Goal: Task Accomplishment & Management: Use online tool/utility

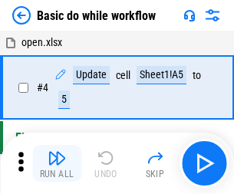
click at [57, 163] on img "button" at bounding box center [57, 158] width 18 height 18
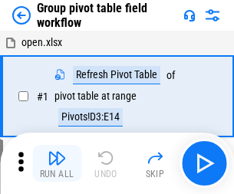
click at [57, 163] on img "button" at bounding box center [57, 158] width 18 height 18
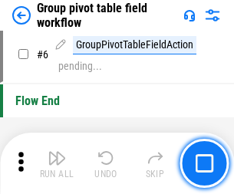
scroll to position [792, 0]
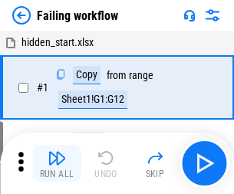
click at [57, 163] on img "button" at bounding box center [57, 158] width 18 height 18
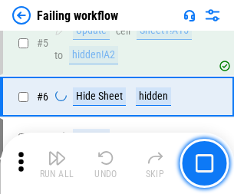
scroll to position [325, 0]
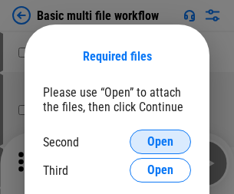
click at [160, 142] on span "Open" at bounding box center [160, 142] width 26 height 12
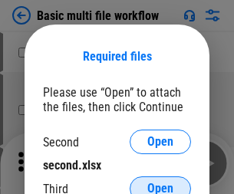
click at [160, 183] on span "Open" at bounding box center [160, 189] width 26 height 12
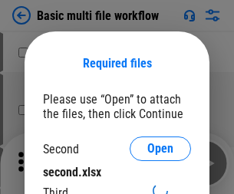
scroll to position [7, 0]
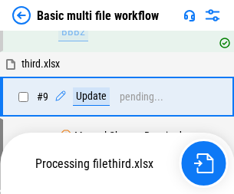
scroll to position [534, 0]
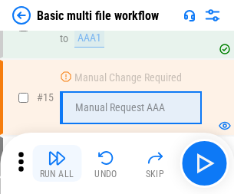
click at [57, 163] on img "button" at bounding box center [57, 158] width 18 height 18
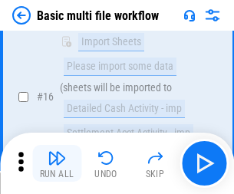
click at [57, 163] on img "button" at bounding box center [57, 158] width 18 height 18
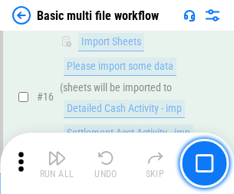
scroll to position [1021, 0]
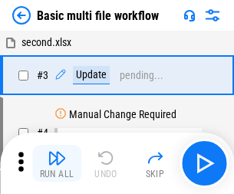
click at [57, 163] on img "button" at bounding box center [57, 158] width 18 height 18
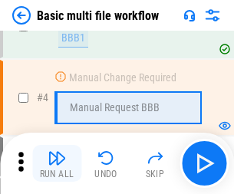
click at [57, 163] on img "button" at bounding box center [57, 158] width 18 height 18
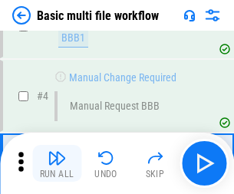
click at [57, 163] on img "button" at bounding box center [57, 158] width 18 height 18
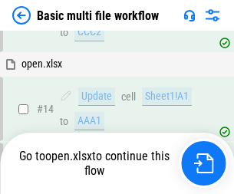
scroll to position [913, 0]
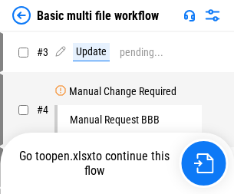
scroll to position [62, 0]
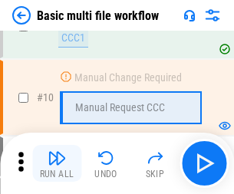
click at [57, 163] on img "button" at bounding box center [57, 158] width 18 height 18
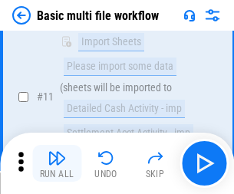
click at [57, 163] on img "button" at bounding box center [57, 158] width 18 height 18
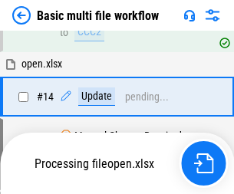
scroll to position [802, 0]
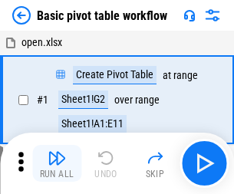
click at [57, 163] on img "button" at bounding box center [57, 158] width 18 height 18
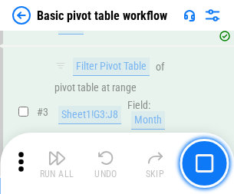
scroll to position [367, 0]
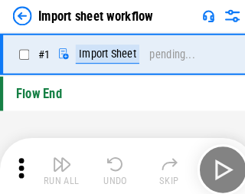
click at [57, 163] on img "button" at bounding box center [60, 158] width 18 height 18
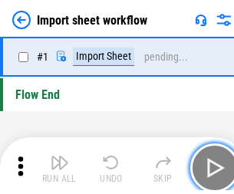
scroll to position [5, 0]
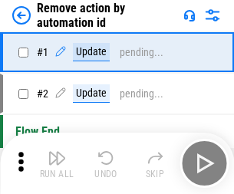
click at [57, 163] on img "button" at bounding box center [57, 158] width 18 height 18
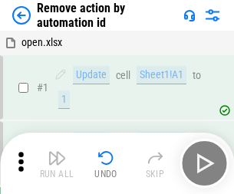
scroll to position [57, 0]
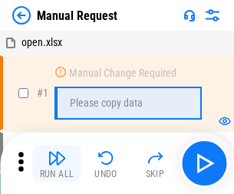
click at [57, 163] on img "button" at bounding box center [57, 158] width 18 height 18
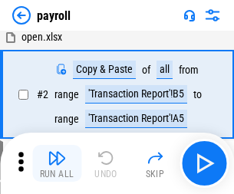
click at [57, 163] on img "button" at bounding box center [57, 158] width 18 height 18
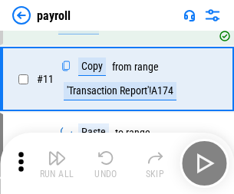
scroll to position [111, 0]
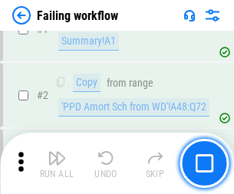
scroll to position [248, 0]
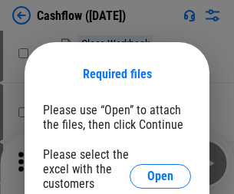
scroll to position [167, 0]
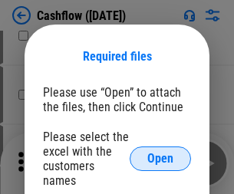
click at [160, 153] on span "Open" at bounding box center [160, 159] width 26 height 12
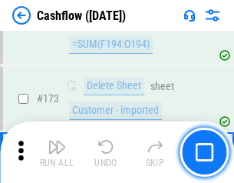
scroll to position [1624, 0]
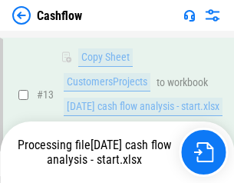
scroll to position [308, 0]
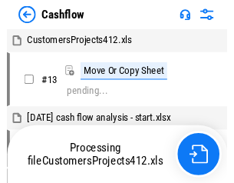
scroll to position [18, 0]
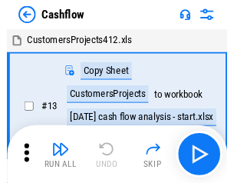
scroll to position [18, 0]
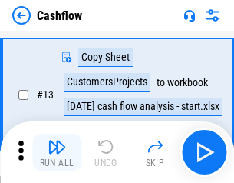
click at [57, 152] on img "button" at bounding box center [57, 146] width 18 height 18
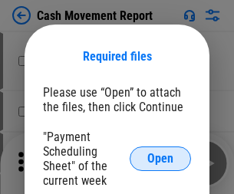
click at [160, 159] on span "Open" at bounding box center [160, 159] width 26 height 12
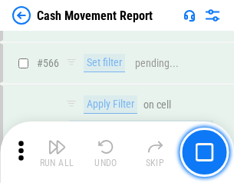
scroll to position [7031, 0]
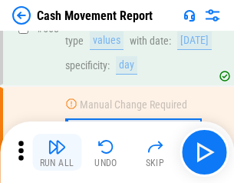
click at [57, 152] on img "button" at bounding box center [57, 146] width 18 height 18
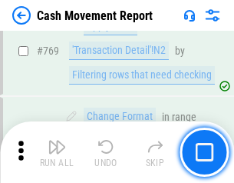
scroll to position [8525, 0]
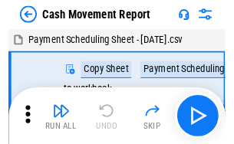
scroll to position [28, 0]
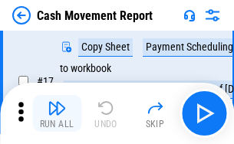
click at [57, 114] on img "button" at bounding box center [57, 108] width 18 height 18
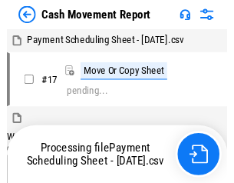
scroll to position [8, 0]
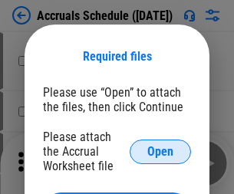
click at [160, 151] on span "Open" at bounding box center [160, 152] width 26 height 12
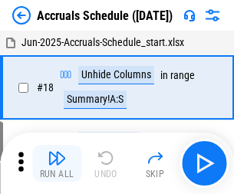
click at [57, 163] on img "button" at bounding box center [57, 158] width 18 height 18
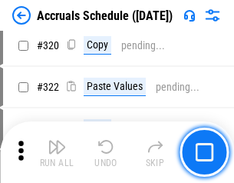
scroll to position [2854, 0]
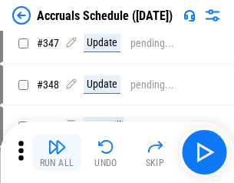
click at [57, 152] on img "button" at bounding box center [57, 146] width 18 height 18
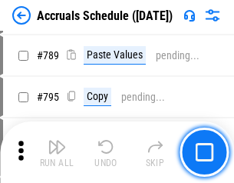
scroll to position [6444, 0]
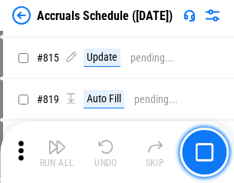
click at [57, 152] on img "button" at bounding box center [57, 146] width 18 height 18
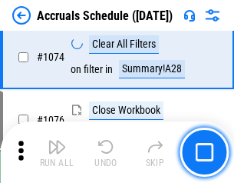
scroll to position [9188, 0]
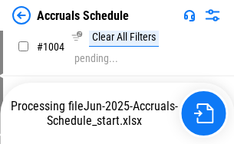
scroll to position [7881, 0]
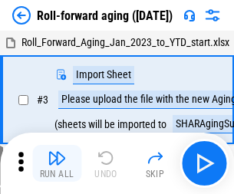
click at [57, 152] on img "button" at bounding box center [57, 158] width 18 height 18
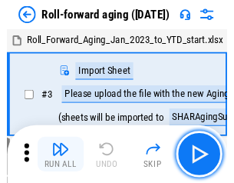
scroll to position [2, 0]
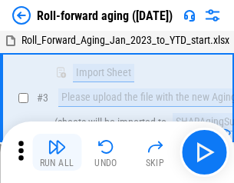
click at [57, 152] on img "button" at bounding box center [57, 146] width 18 height 18
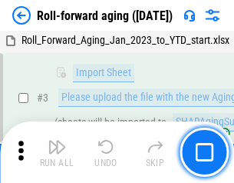
scroll to position [99, 0]
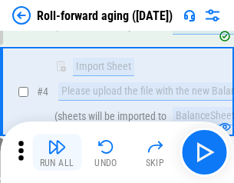
click at [57, 152] on img "button" at bounding box center [57, 146] width 18 height 18
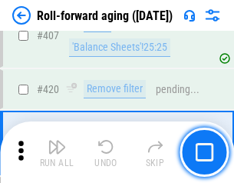
scroll to position [5320, 0]
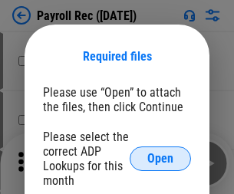
click at [160, 159] on span "Open" at bounding box center [160, 159] width 26 height 12
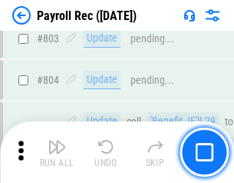
scroll to position [9747, 0]
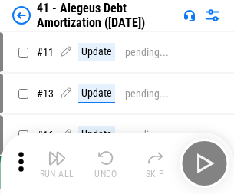
click at [57, 163] on img "button" at bounding box center [57, 158] width 18 height 18
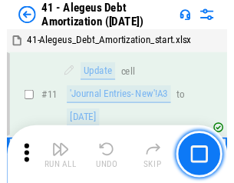
scroll to position [189, 0]
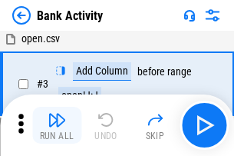
click at [57, 125] on img "button" at bounding box center [57, 119] width 18 height 18
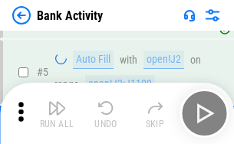
scroll to position [81, 0]
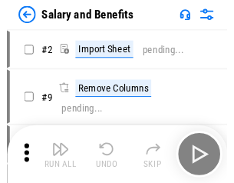
scroll to position [21, 0]
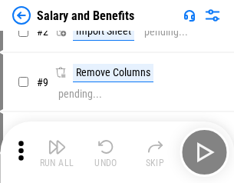
click at [57, 152] on img "button" at bounding box center [57, 146] width 18 height 18
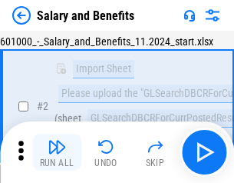
click at [57, 152] on img "button" at bounding box center [57, 146] width 18 height 18
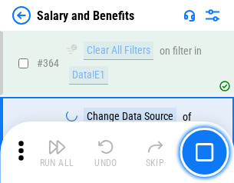
scroll to position [7224, 0]
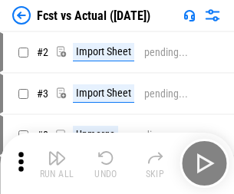
click at [57, 152] on img "button" at bounding box center [57, 158] width 18 height 18
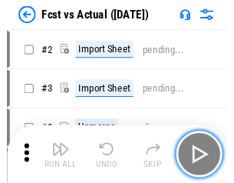
scroll to position [20, 0]
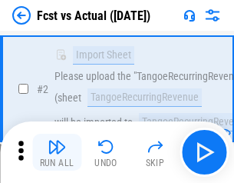
click at [57, 152] on img "button" at bounding box center [57, 146] width 18 height 18
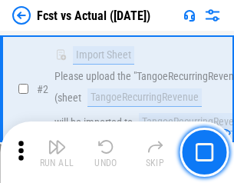
scroll to position [143, 0]
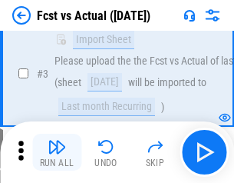
click at [57, 152] on img "button" at bounding box center [57, 146] width 18 height 18
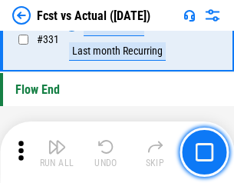
scroll to position [7343, 0]
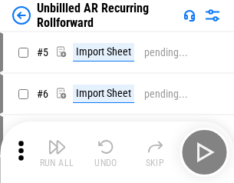
click at [57, 152] on img "button" at bounding box center [57, 146] width 18 height 18
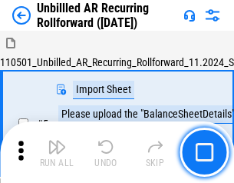
scroll to position [33, 0]
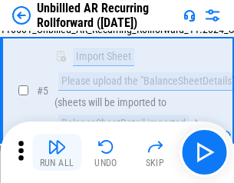
click at [57, 152] on img "button" at bounding box center [57, 146] width 18 height 18
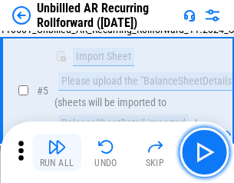
scroll to position [144, 0]
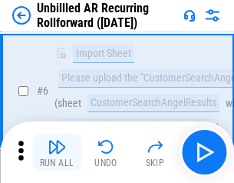
click at [57, 152] on img "button" at bounding box center [57, 146] width 18 height 18
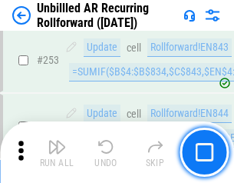
scroll to position [5211, 0]
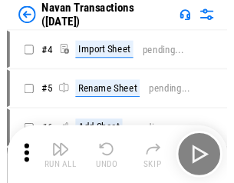
scroll to position [25, 0]
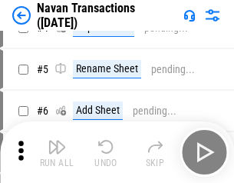
click at [57, 152] on img "button" at bounding box center [57, 146] width 18 height 18
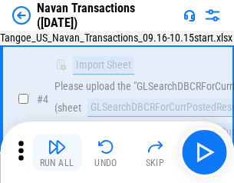
click at [57, 152] on img "button" at bounding box center [57, 146] width 18 height 18
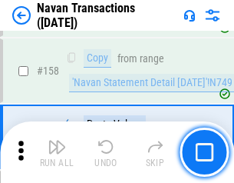
scroll to position [4974, 0]
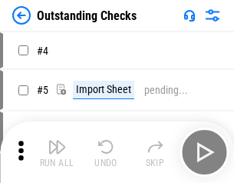
click at [57, 152] on img "button" at bounding box center [57, 146] width 18 height 18
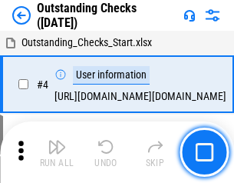
scroll to position [64, 0]
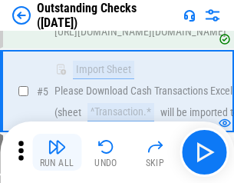
click at [57, 152] on img "button" at bounding box center [57, 146] width 18 height 18
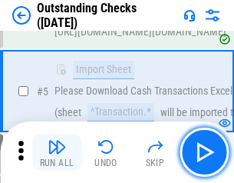
scroll to position [160, 0]
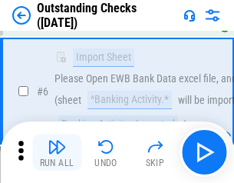
click at [57, 152] on img "button" at bounding box center [57, 146] width 18 height 18
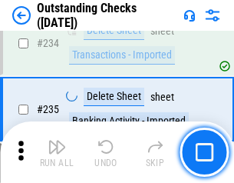
scroll to position [4658, 0]
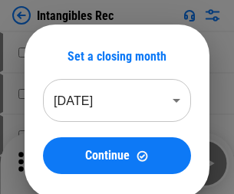
click at [57, 163] on img "button" at bounding box center [57, 158] width 18 height 18
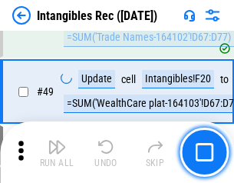
scroll to position [598, 0]
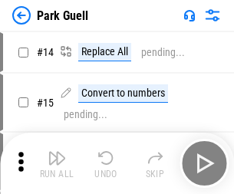
click at [57, 152] on img "button" at bounding box center [57, 158] width 18 height 18
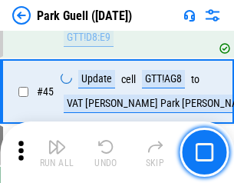
scroll to position [1918, 0]
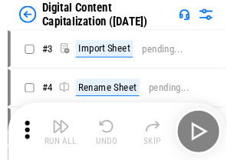
scroll to position [44, 0]
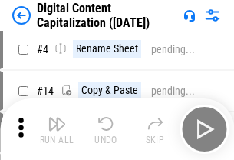
click at [57, 129] on img "button" at bounding box center [57, 123] width 18 height 18
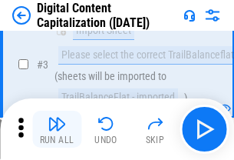
click at [57, 129] on img "button" at bounding box center [57, 123] width 18 height 18
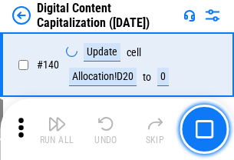
scroll to position [1627, 0]
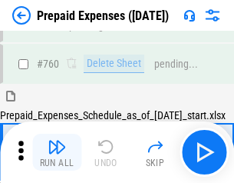
click at [57, 152] on img "button" at bounding box center [57, 146] width 18 height 18
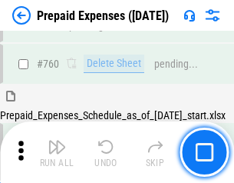
scroll to position [4252, 0]
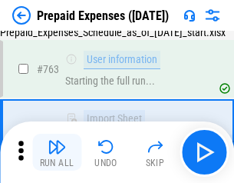
click at [57, 152] on img "button" at bounding box center [57, 146] width 18 height 18
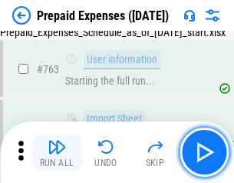
scroll to position [4342, 0]
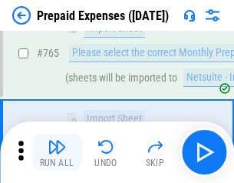
click at [57, 152] on img "button" at bounding box center [57, 146] width 18 height 18
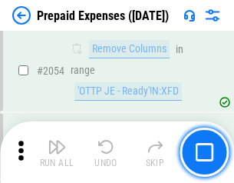
scroll to position [16036, 0]
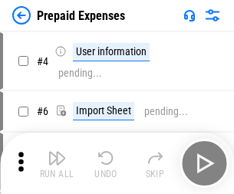
click at [57, 163] on img "button" at bounding box center [57, 158] width 18 height 18
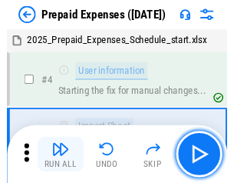
scroll to position [68, 0]
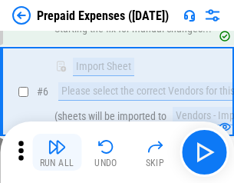
click at [57, 152] on img "button" at bounding box center [57, 146] width 18 height 18
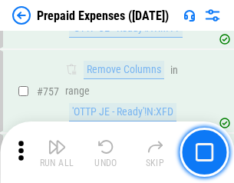
scroll to position [5466, 0]
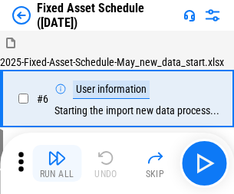
click at [57, 163] on img "button" at bounding box center [57, 158] width 18 height 18
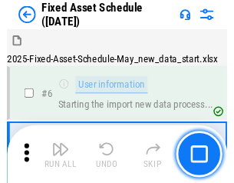
scroll to position [83, 0]
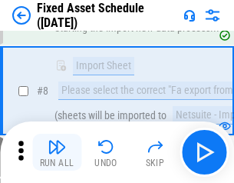
click at [57, 152] on img "button" at bounding box center [57, 146] width 18 height 18
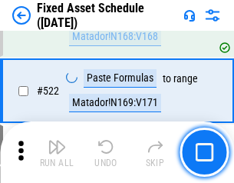
scroll to position [5332, 0]
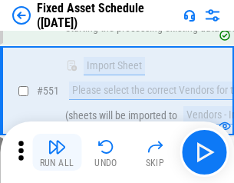
click at [57, 152] on img "button" at bounding box center [57, 146] width 18 height 18
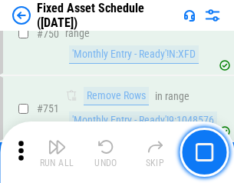
scroll to position [7479, 0]
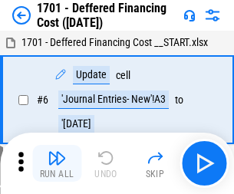
click at [57, 163] on img "button" at bounding box center [57, 158] width 18 height 18
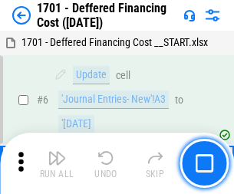
scroll to position [184, 0]
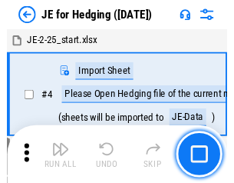
scroll to position [2, 0]
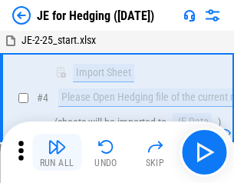
click at [57, 152] on img "button" at bounding box center [57, 146] width 18 height 18
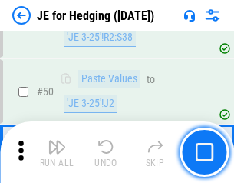
scroll to position [993, 0]
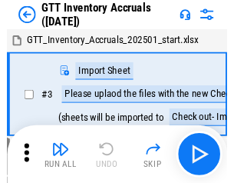
scroll to position [2, 0]
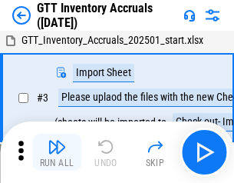
click at [57, 152] on img "button" at bounding box center [57, 146] width 18 height 18
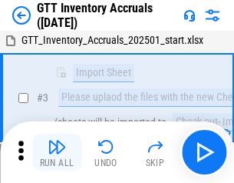
click at [57, 152] on img "button" at bounding box center [57, 146] width 18 height 18
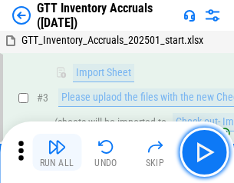
scroll to position [99, 0]
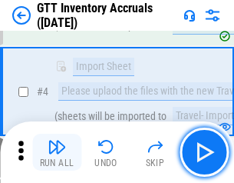
click at [57, 152] on img "button" at bounding box center [57, 146] width 18 height 18
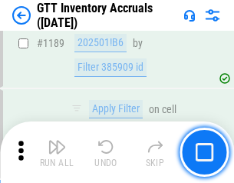
scroll to position [12527, 0]
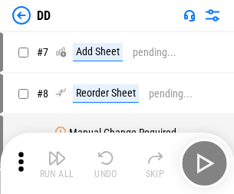
click at [57, 163] on img "button" at bounding box center [57, 158] width 18 height 18
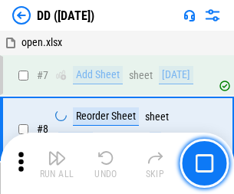
scroll to position [148, 0]
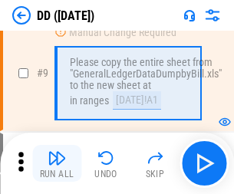
click at [57, 163] on img "button" at bounding box center [57, 158] width 18 height 18
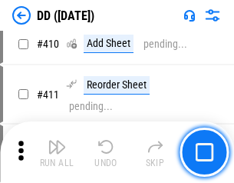
scroll to position [6864, 0]
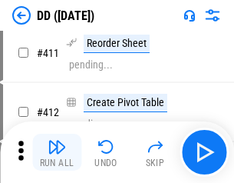
click at [57, 152] on img "button" at bounding box center [57, 146] width 18 height 18
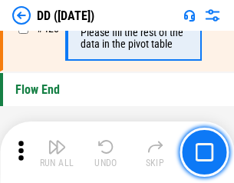
scroll to position [7343, 0]
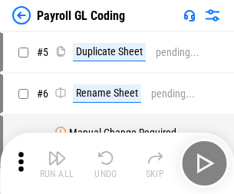
click at [57, 163] on img "button" at bounding box center [57, 158] width 18 height 18
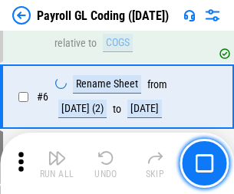
scroll to position [184, 0]
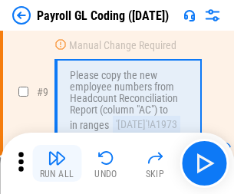
click at [57, 163] on img "button" at bounding box center [57, 158] width 18 height 18
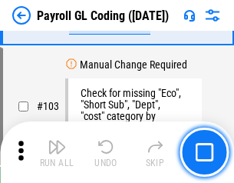
scroll to position [3599, 0]
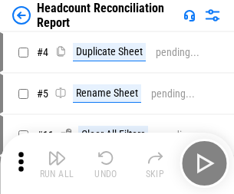
click at [57, 163] on img "button" at bounding box center [57, 158] width 18 height 18
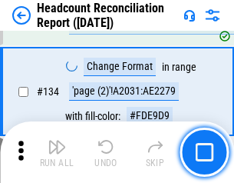
scroll to position [1844, 0]
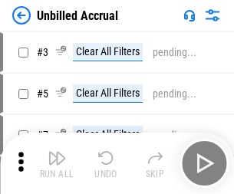
click at [57, 163] on img "button" at bounding box center [57, 158] width 18 height 18
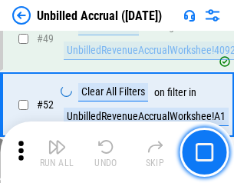
scroll to position [1391, 0]
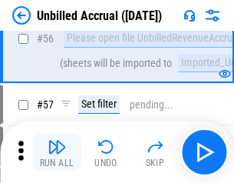
click at [57, 152] on img "button" at bounding box center [57, 146] width 18 height 18
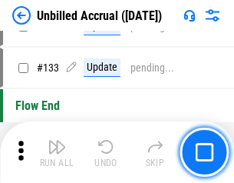
scroll to position [4570, 0]
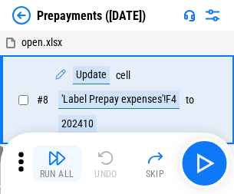
click at [57, 163] on img "button" at bounding box center [57, 158] width 18 height 18
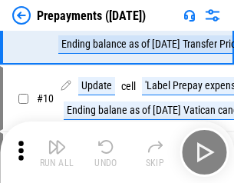
scroll to position [96, 0]
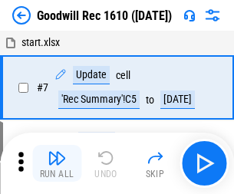
click at [57, 163] on img "button" at bounding box center [57, 158] width 18 height 18
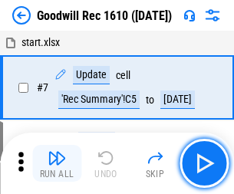
scroll to position [262, 0]
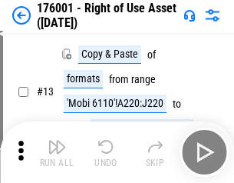
scroll to position [99, 0]
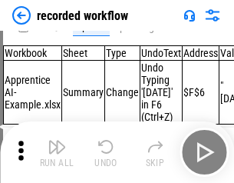
click at [57, 152] on img "button" at bounding box center [57, 146] width 18 height 18
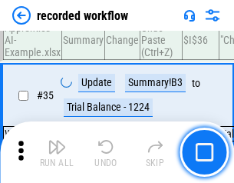
scroll to position [4795, 0]
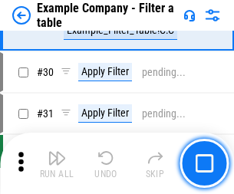
scroll to position [1404, 0]
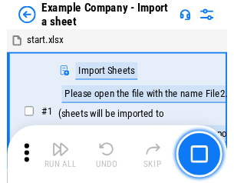
scroll to position [24, 0]
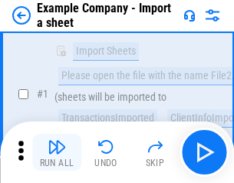
click at [57, 152] on img "button" at bounding box center [57, 146] width 18 height 18
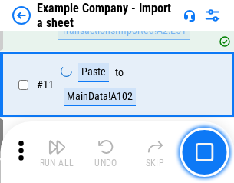
scroll to position [339, 0]
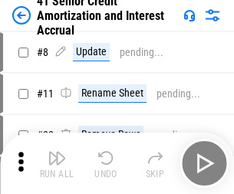
click at [57, 152] on img "button" at bounding box center [57, 158] width 18 height 18
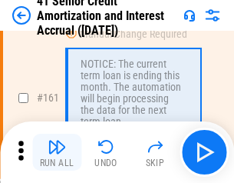
click at [57, 152] on img "button" at bounding box center [57, 146] width 18 height 18
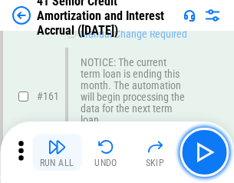
scroll to position [1641, 0]
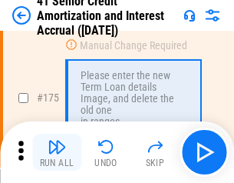
click at [57, 152] on img "button" at bounding box center [57, 146] width 18 height 18
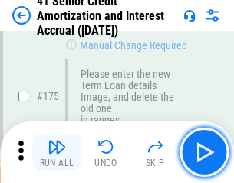
scroll to position [1797, 0]
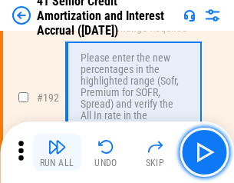
click at [57, 152] on img "button" at bounding box center [57, 146] width 18 height 18
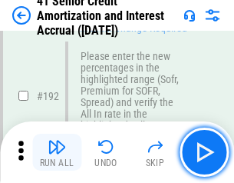
scroll to position [1958, 0]
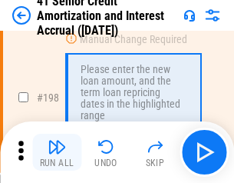
click at [57, 152] on img "button" at bounding box center [57, 146] width 18 height 18
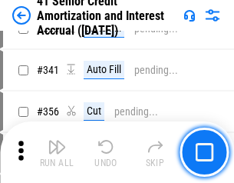
scroll to position [3919, 0]
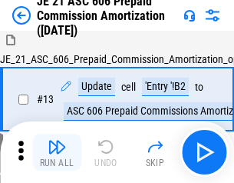
click at [57, 152] on img "button" at bounding box center [57, 146] width 18 height 18
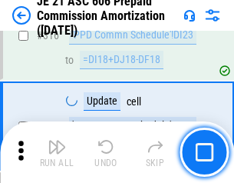
scroll to position [2864, 0]
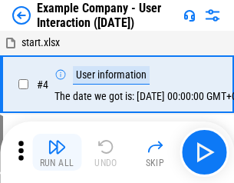
click at [57, 152] on img "button" at bounding box center [57, 146] width 18 height 18
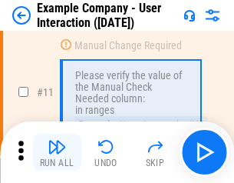
click at [57, 152] on img "button" at bounding box center [57, 146] width 18 height 18
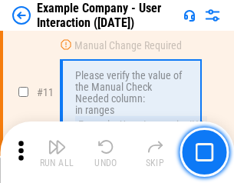
scroll to position [332, 0]
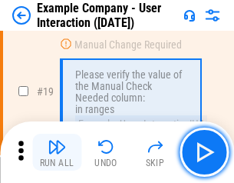
click at [57, 152] on img "button" at bounding box center [57, 146] width 18 height 18
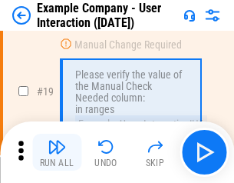
click at [57, 152] on img "button" at bounding box center [57, 146] width 18 height 18
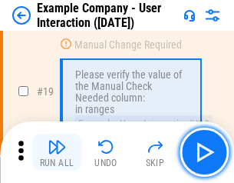
click at [57, 152] on img "button" at bounding box center [57, 146] width 18 height 18
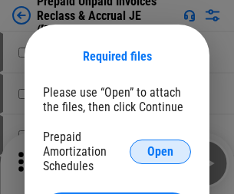
click at [160, 151] on span "Open" at bounding box center [160, 152] width 26 height 12
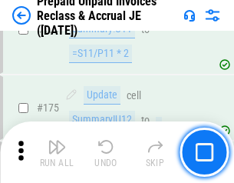
scroll to position [2071, 0]
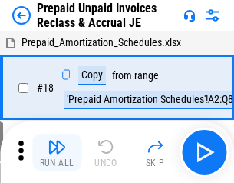
click at [57, 152] on img "button" at bounding box center [57, 146] width 18 height 18
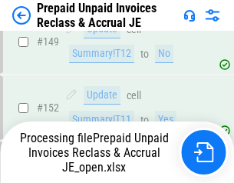
scroll to position [2071, 0]
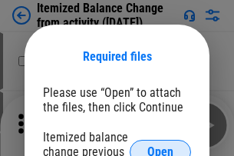
click at [160, 146] on span "Open" at bounding box center [160, 152] width 26 height 12
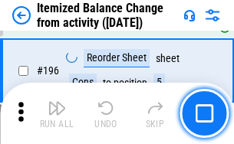
scroll to position [2952, 0]
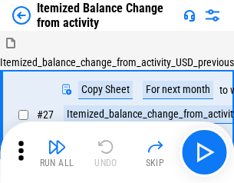
scroll to position [24, 0]
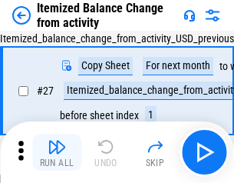
click at [57, 152] on img "button" at bounding box center [57, 146] width 18 height 18
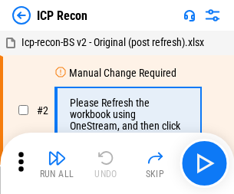
scroll to position [7, 0]
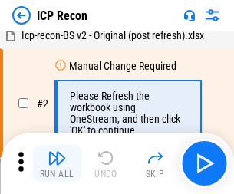
click at [57, 163] on img "button" at bounding box center [57, 158] width 18 height 18
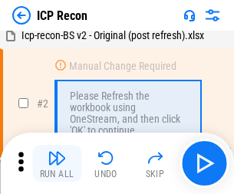
click at [57, 163] on img "button" at bounding box center [57, 158] width 18 height 18
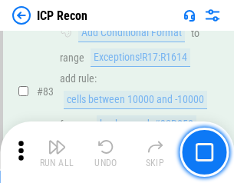
scroll to position [1503, 0]
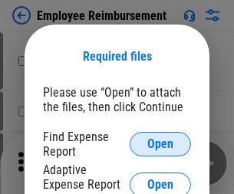
click at [160, 144] on span "Open" at bounding box center [160, 144] width 26 height 12
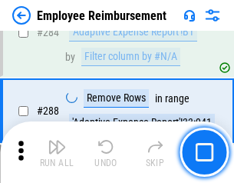
scroll to position [4170, 0]
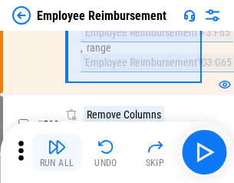
click at [57, 152] on img "button" at bounding box center [57, 146] width 18 height 18
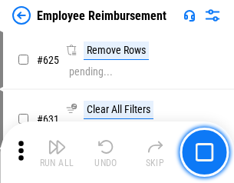
scroll to position [9185, 0]
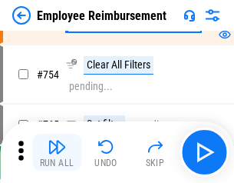
click at [57, 152] on img "button" at bounding box center [57, 146] width 18 height 18
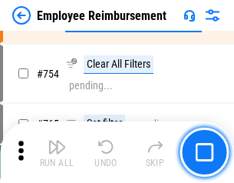
click at [57, 152] on img "button" at bounding box center [57, 146] width 18 height 18
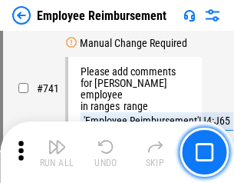
scroll to position [10763, 0]
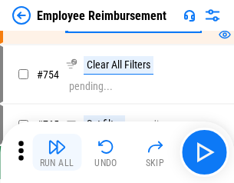
click at [57, 152] on img "button" at bounding box center [57, 146] width 18 height 18
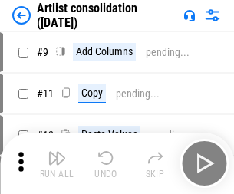
click at [57, 163] on img "button" at bounding box center [57, 158] width 18 height 18
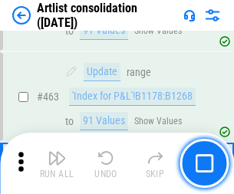
scroll to position [6717, 0]
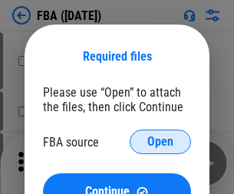
click at [160, 142] on span "Open" at bounding box center [160, 142] width 26 height 12
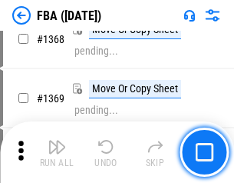
scroll to position [16475, 0]
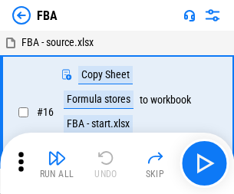
scroll to position [15, 0]
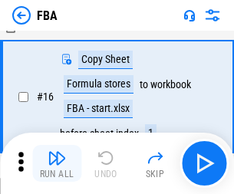
click at [57, 163] on img "button" at bounding box center [57, 158] width 18 height 18
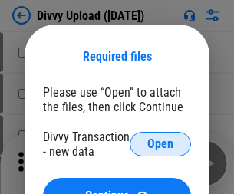
click at [160, 144] on span "Open" at bounding box center [160, 144] width 26 height 12
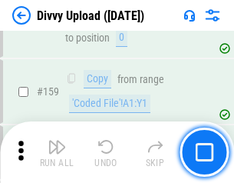
scroll to position [1589, 0]
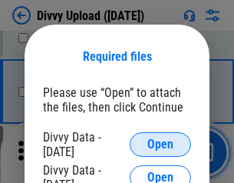
click at [160, 144] on span "Open" at bounding box center [160, 144] width 26 height 12
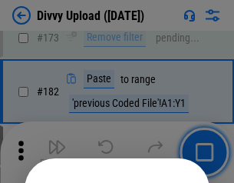
scroll to position [1722, 0]
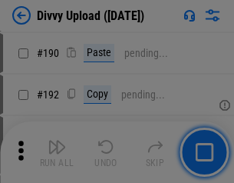
scroll to position [1936, 0]
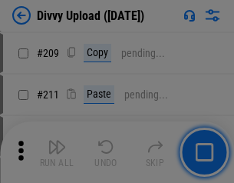
scroll to position [2606, 0]
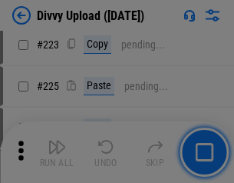
scroll to position [3061, 0]
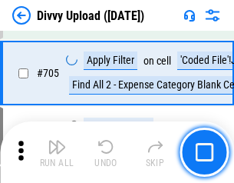
scroll to position [10494, 0]
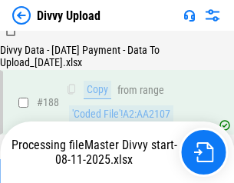
scroll to position [1806, 0]
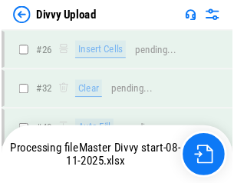
scroll to position [1589, 0]
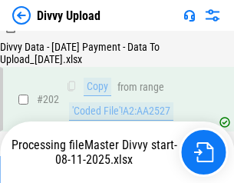
scroll to position [2482, 0]
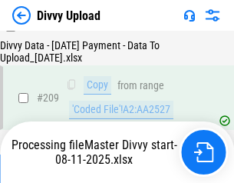
scroll to position [2821, 0]
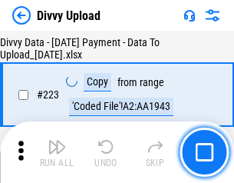
scroll to position [3497, 0]
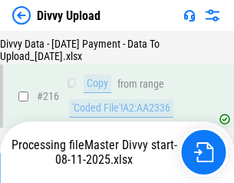
scroll to position [3171, 0]
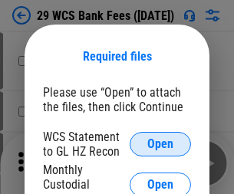
click at [160, 144] on span "Open" at bounding box center [160, 144] width 26 height 12
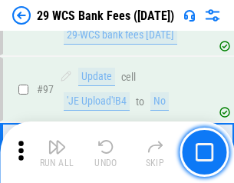
scroll to position [1495, 0]
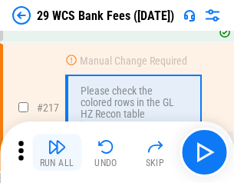
click at [57, 152] on img "button" at bounding box center [57, 146] width 18 height 18
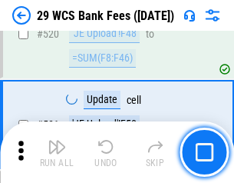
scroll to position [7917, 0]
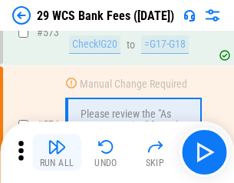
click at [57, 152] on img "button" at bounding box center [57, 146] width 18 height 18
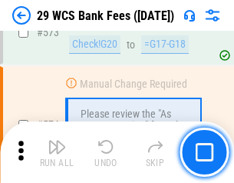
scroll to position [8495, 0]
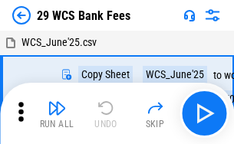
scroll to position [28, 0]
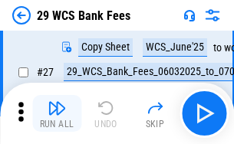
click at [57, 114] on img "button" at bounding box center [57, 108] width 18 height 18
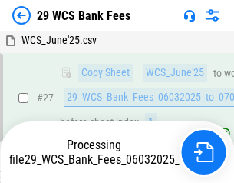
scroll to position [306, 0]
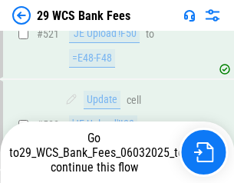
scroll to position [8389, 0]
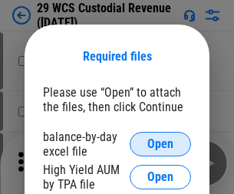
click at [160, 144] on span "Open" at bounding box center [160, 144] width 26 height 12
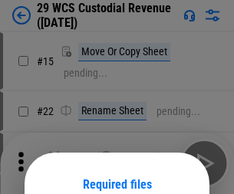
scroll to position [128, 0]
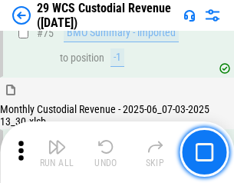
scroll to position [1602, 0]
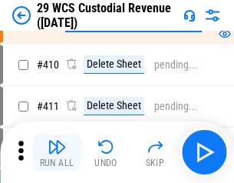
click at [57, 152] on img "button" at bounding box center [57, 146] width 18 height 18
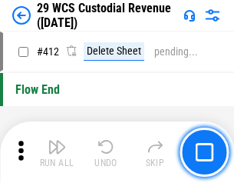
scroll to position [7326, 0]
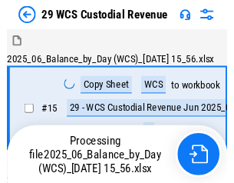
scroll to position [37, 0]
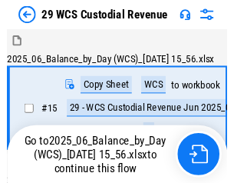
scroll to position [28, 0]
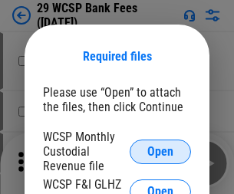
click at [160, 151] on span "Open" at bounding box center [160, 152] width 26 height 12
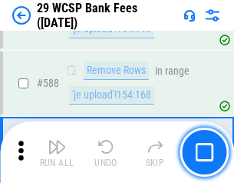
scroll to position [6038, 0]
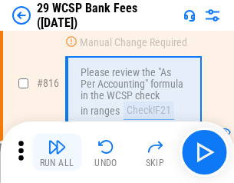
click at [57, 152] on img "button" at bounding box center [57, 146] width 18 height 18
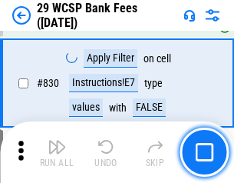
scroll to position [9734, 0]
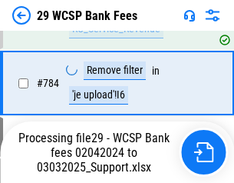
scroll to position [9223, 0]
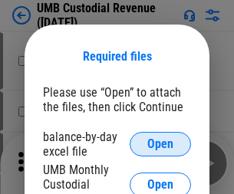
click at [160, 144] on span "Open" at bounding box center [160, 144] width 26 height 12
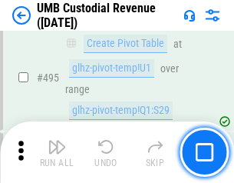
scroll to position [6259, 0]
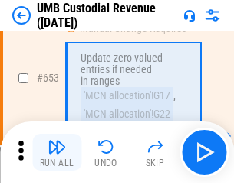
click at [57, 152] on img "button" at bounding box center [57, 146] width 18 height 18
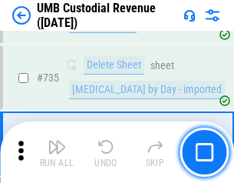
scroll to position [9381, 0]
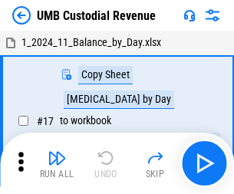
scroll to position [12, 0]
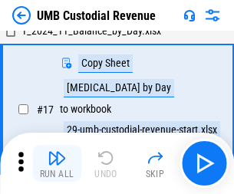
click at [57, 163] on img "button" at bounding box center [57, 158] width 18 height 18
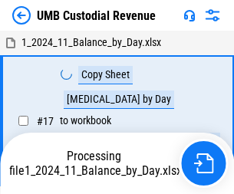
scroll to position [12, 0]
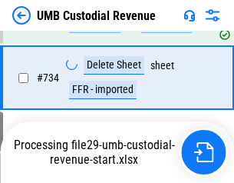
scroll to position [9279, 0]
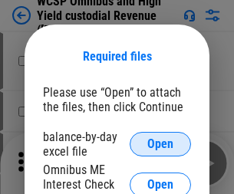
click at [160, 144] on span "Open" at bounding box center [160, 144] width 26 height 12
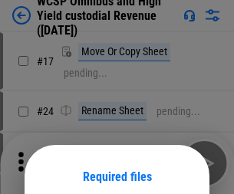
scroll to position [120, 0]
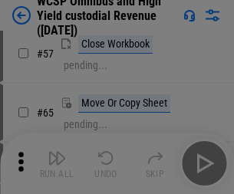
scroll to position [669, 0]
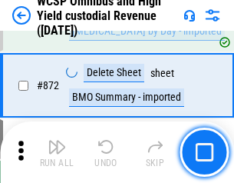
scroll to position [12984, 0]
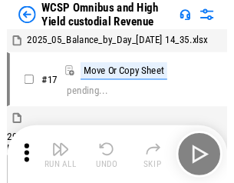
scroll to position [8, 0]
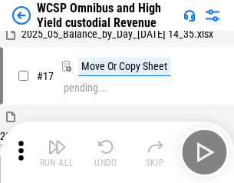
click at [57, 152] on img "button" at bounding box center [57, 146] width 18 height 18
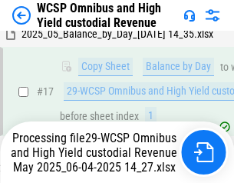
scroll to position [319, 0]
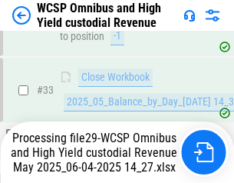
scroll to position [759, 0]
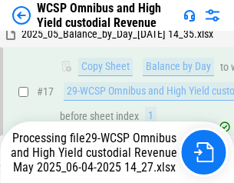
scroll to position [319, 0]
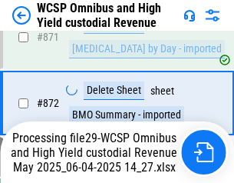
scroll to position [12948, 0]
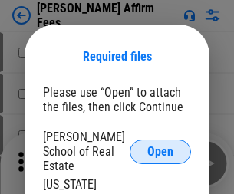
click at [160, 146] on span "Open" at bounding box center [160, 152] width 26 height 12
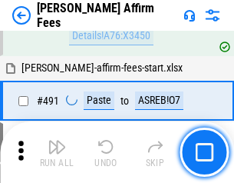
scroll to position [4171, 0]
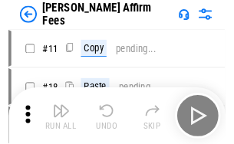
scroll to position [15, 0]
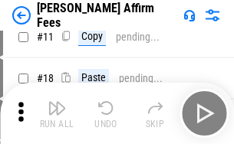
click at [57, 114] on img "button" at bounding box center [57, 108] width 18 height 18
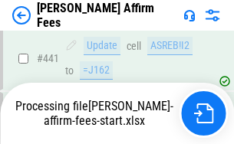
scroll to position [4023, 0]
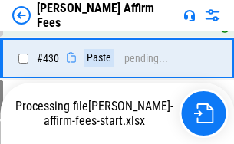
scroll to position [3157, 0]
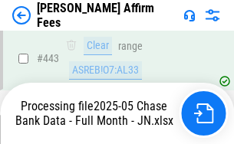
scroll to position [4023, 0]
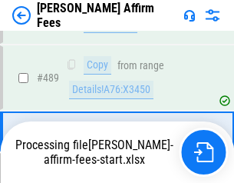
scroll to position [4004, 0]
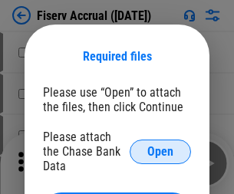
click at [160, 146] on span "Open" at bounding box center [160, 152] width 26 height 12
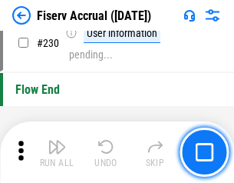
scroll to position [4861, 0]
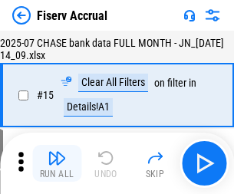
click at [57, 163] on img "button" at bounding box center [57, 158] width 18 height 18
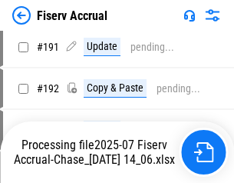
scroll to position [4033, 0]
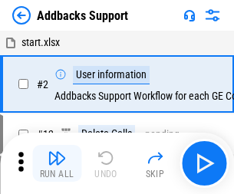
click at [57, 152] on img "button" at bounding box center [57, 158] width 18 height 18
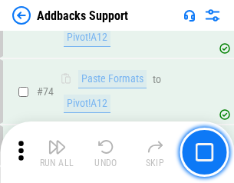
scroll to position [1117, 0]
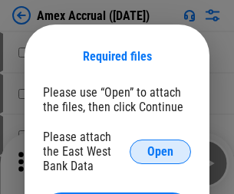
click at [160, 151] on span "Open" at bounding box center [160, 152] width 26 height 12
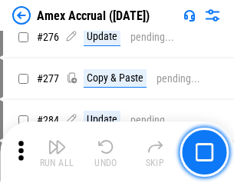
scroll to position [3993, 0]
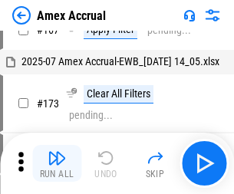
click at [57, 163] on img "button" at bounding box center [57, 158] width 18 height 18
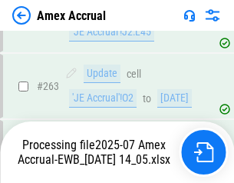
scroll to position [4291, 0]
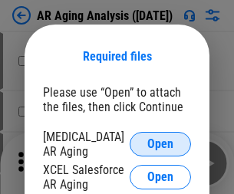
click at [160, 142] on span "Open" at bounding box center [160, 144] width 26 height 12
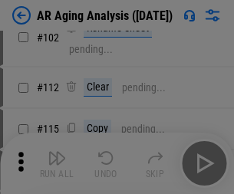
scroll to position [211, 0]
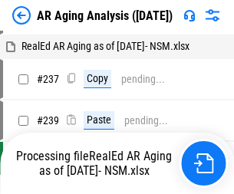
scroll to position [15, 0]
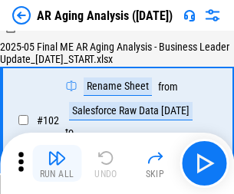
click at [57, 163] on img "button" at bounding box center [57, 158] width 18 height 18
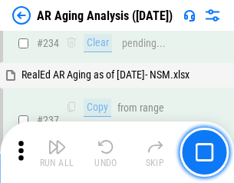
scroll to position [2378, 0]
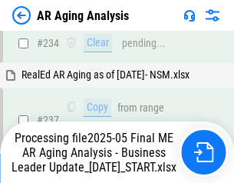
scroll to position [2360, 0]
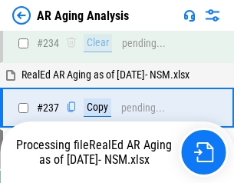
scroll to position [2360, 0]
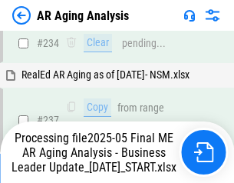
scroll to position [2360, 0]
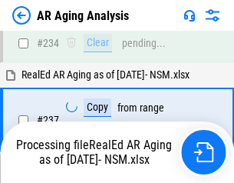
scroll to position [2424, 0]
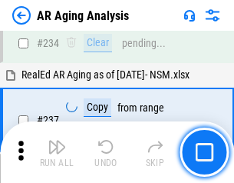
scroll to position [2360, 0]
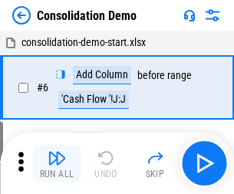
click at [57, 163] on img "button" at bounding box center [57, 158] width 18 height 18
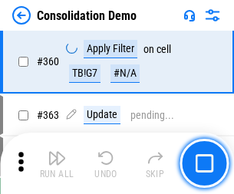
scroll to position [5142, 0]
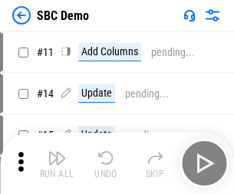
click at [57, 163] on img "button" at bounding box center [57, 158] width 18 height 18
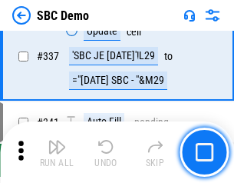
scroll to position [4036, 0]
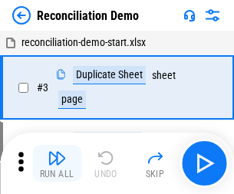
click at [57, 163] on img "button" at bounding box center [57, 158] width 18 height 18
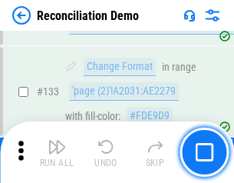
scroll to position [1822, 0]
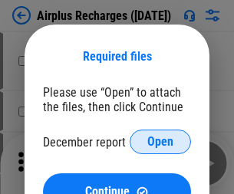
click at [160, 142] on span "Open" at bounding box center [160, 142] width 26 height 12
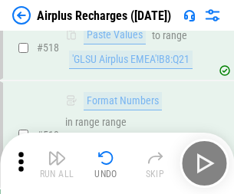
scroll to position [6602, 0]
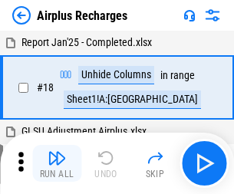
click at [57, 163] on img "button" at bounding box center [57, 158] width 18 height 18
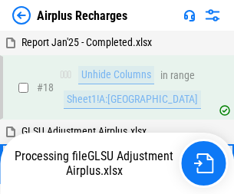
scroll to position [68, 0]
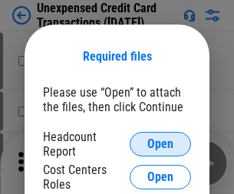
click at [160, 144] on span "Open" at bounding box center [160, 144] width 26 height 12
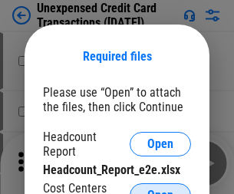
click at [160, 189] on span "Open" at bounding box center [160, 195] width 26 height 12
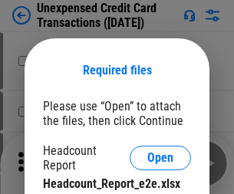
scroll to position [14, 0]
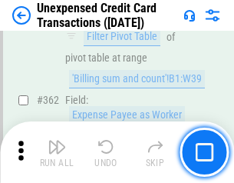
scroll to position [3945, 0]
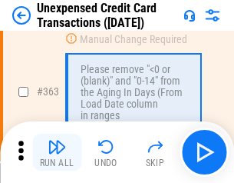
click at [57, 152] on img "button" at bounding box center [57, 146] width 18 height 18
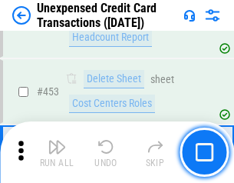
scroll to position [5232, 0]
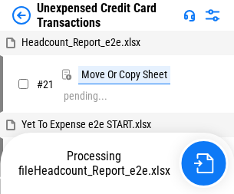
scroll to position [24, 0]
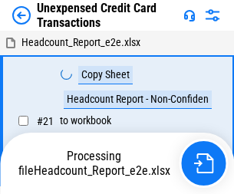
scroll to position [24, 0]
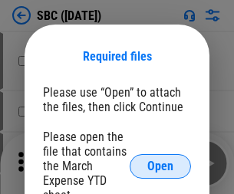
click at [160, 166] on span "Open" at bounding box center [160, 166] width 26 height 12
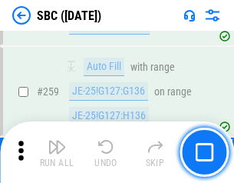
scroll to position [2998, 0]
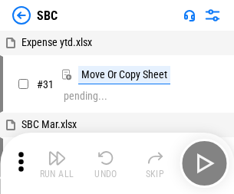
scroll to position [15, 0]
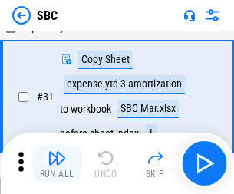
click at [57, 163] on img "button" at bounding box center [57, 158] width 18 height 18
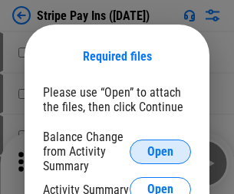
click at [160, 151] on span "Open" at bounding box center [160, 152] width 26 height 12
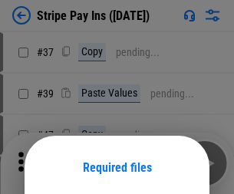
scroll to position [111, 0]
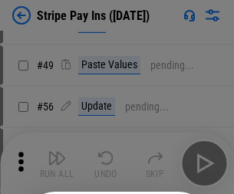
scroll to position [278, 0]
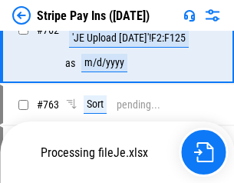
scroll to position [8078, 0]
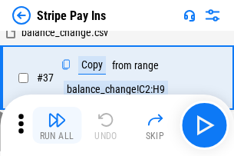
click at [57, 125] on img "button" at bounding box center [57, 119] width 18 height 18
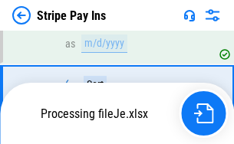
scroll to position [8044, 0]
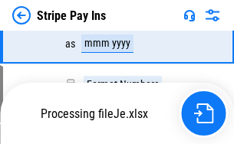
scroll to position [8044, 0]
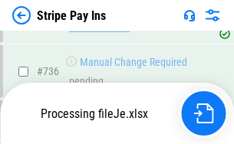
scroll to position [8044, 0]
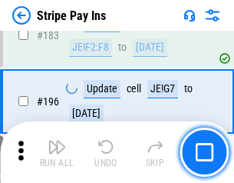
scroll to position [2076, 0]
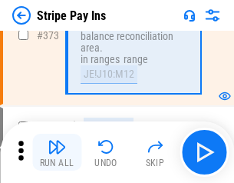
click at [57, 152] on img "button" at bounding box center [57, 146] width 18 height 18
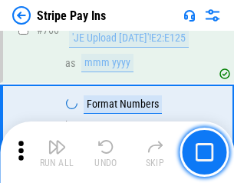
scroll to position [8025, 0]
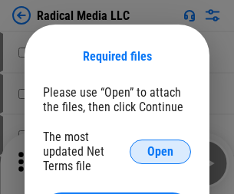
click at [160, 151] on span "Open" at bounding box center [160, 152] width 26 height 12
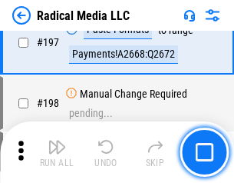
scroll to position [3549, 0]
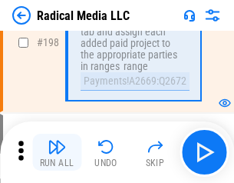
click at [57, 152] on img "button" at bounding box center [57, 146] width 18 height 18
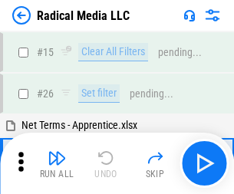
scroll to position [86, 0]
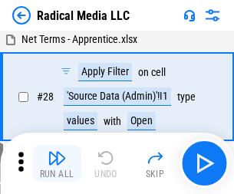
click at [57, 163] on img "button" at bounding box center [57, 158] width 18 height 18
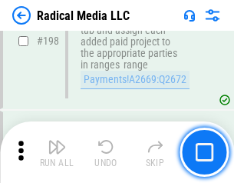
scroll to position [3846, 0]
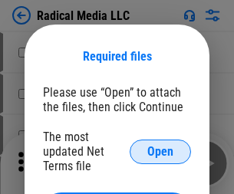
click at [160, 151] on span "Open" at bounding box center [160, 152] width 26 height 12
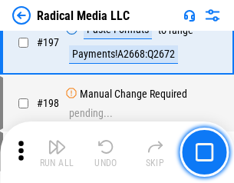
scroll to position [3549, 0]
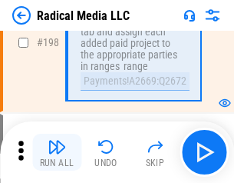
click at [57, 152] on img "button" at bounding box center [57, 146] width 18 height 18
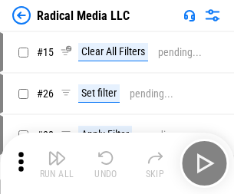
scroll to position [86, 0]
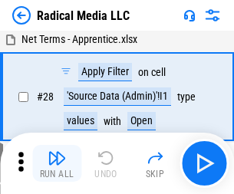
click at [57, 163] on img "button" at bounding box center [57, 158] width 18 height 18
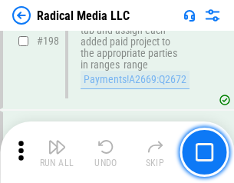
scroll to position [3846, 0]
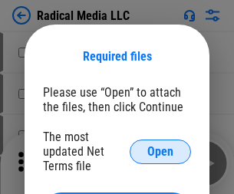
click at [160, 151] on span "Open" at bounding box center [160, 152] width 26 height 12
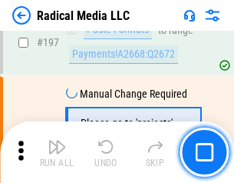
scroll to position [3549, 0]
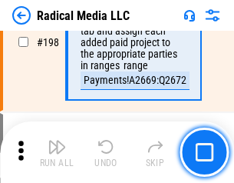
click at [57, 152] on img "button" at bounding box center [57, 146] width 18 height 18
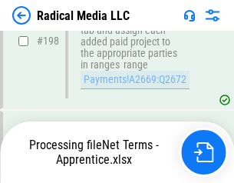
scroll to position [3846, 0]
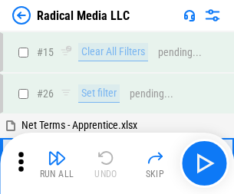
scroll to position [86, 0]
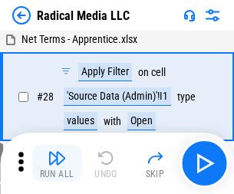
click at [57, 163] on img "button" at bounding box center [57, 158] width 18 height 18
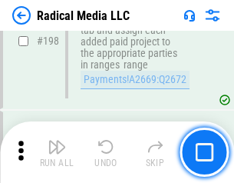
scroll to position [3846, 0]
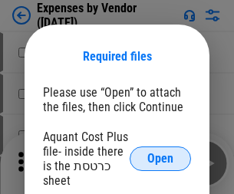
click at [160, 159] on span "Open" at bounding box center [160, 159] width 26 height 12
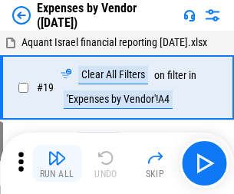
click at [57, 163] on img "button" at bounding box center [57, 158] width 18 height 18
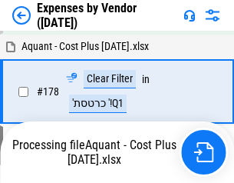
scroll to position [1197, 0]
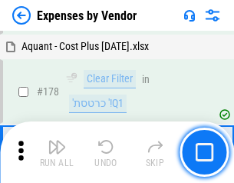
scroll to position [1197, 0]
